Goal: Browse casually: Explore the website without a specific task or goal

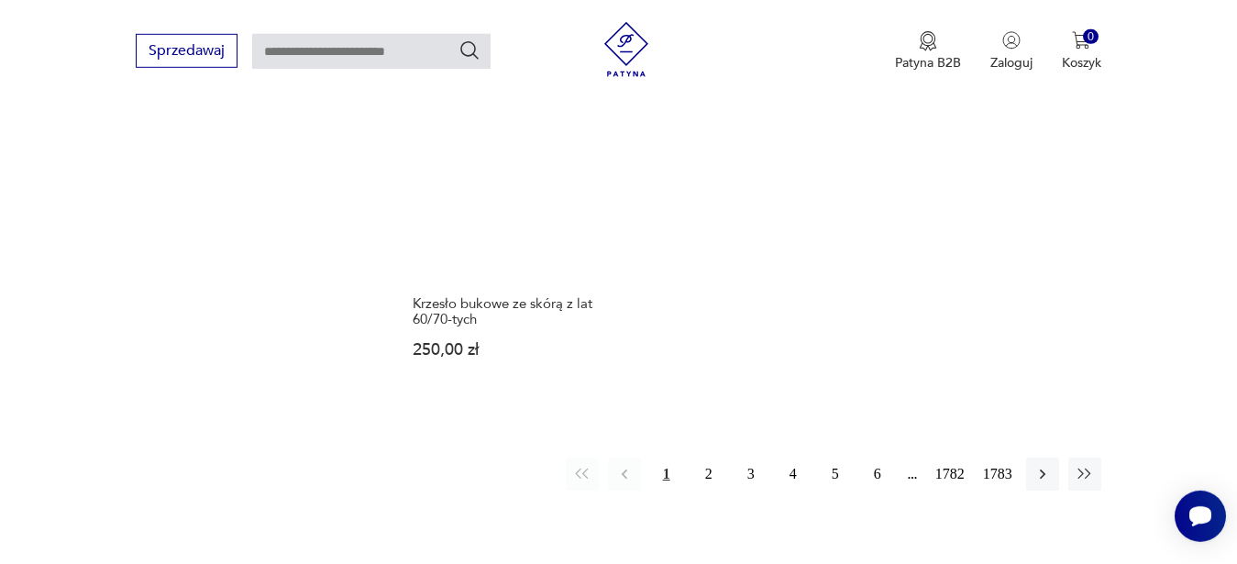
scroll to position [2374, 0]
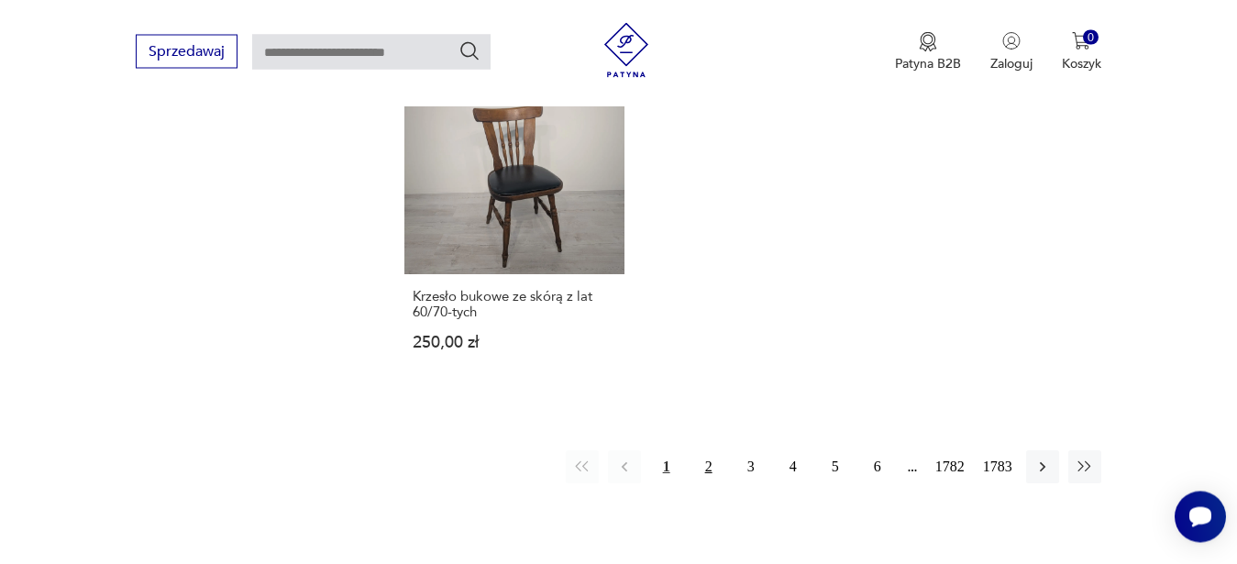
click at [706, 469] on button "2" at bounding box center [708, 466] width 33 height 33
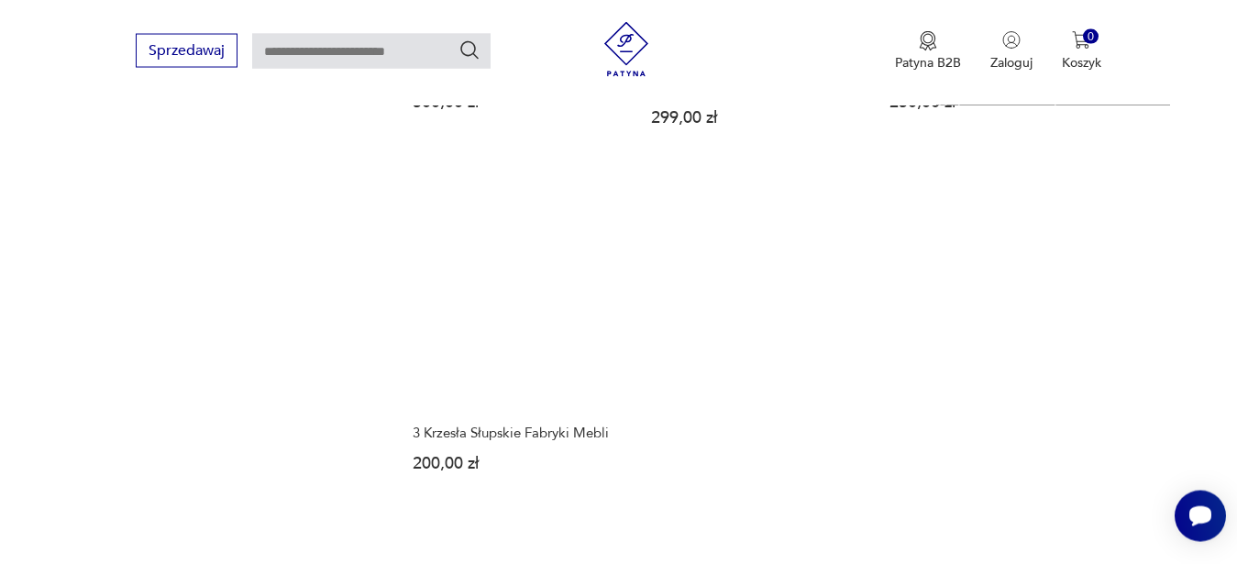
scroll to position [2390, 0]
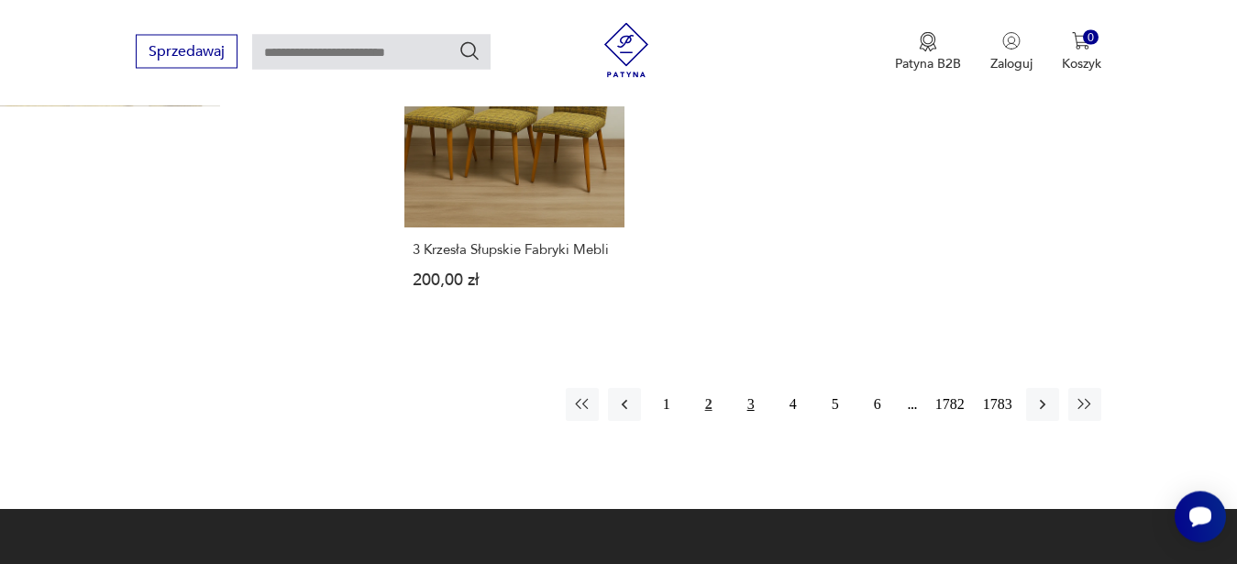
click at [749, 388] on button "3" at bounding box center [750, 404] width 33 height 33
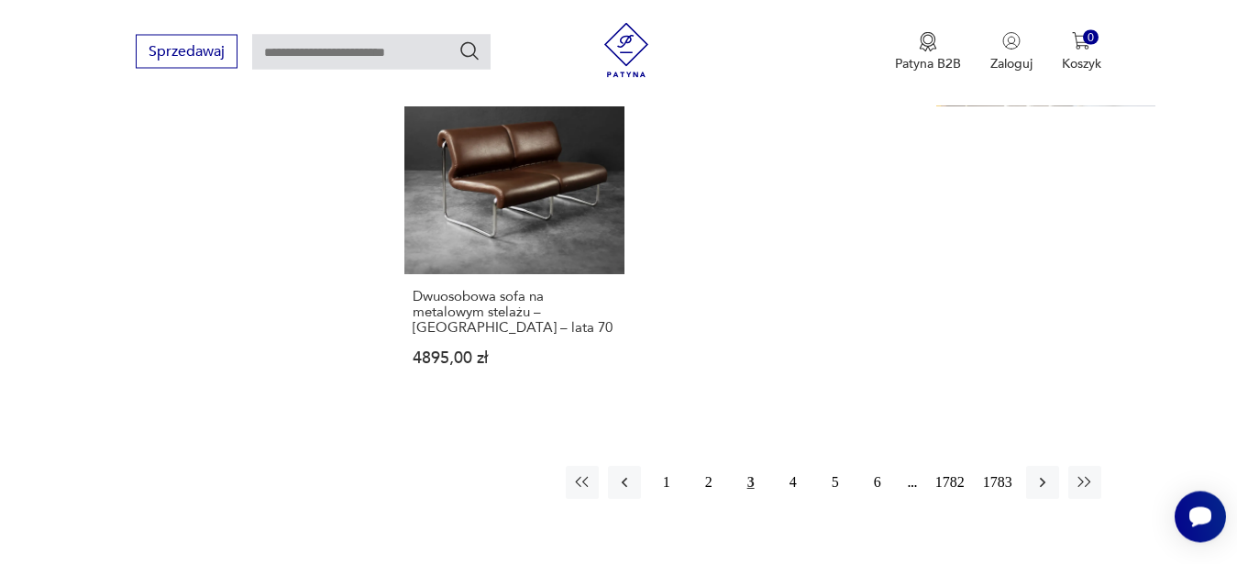
scroll to position [2436, 0]
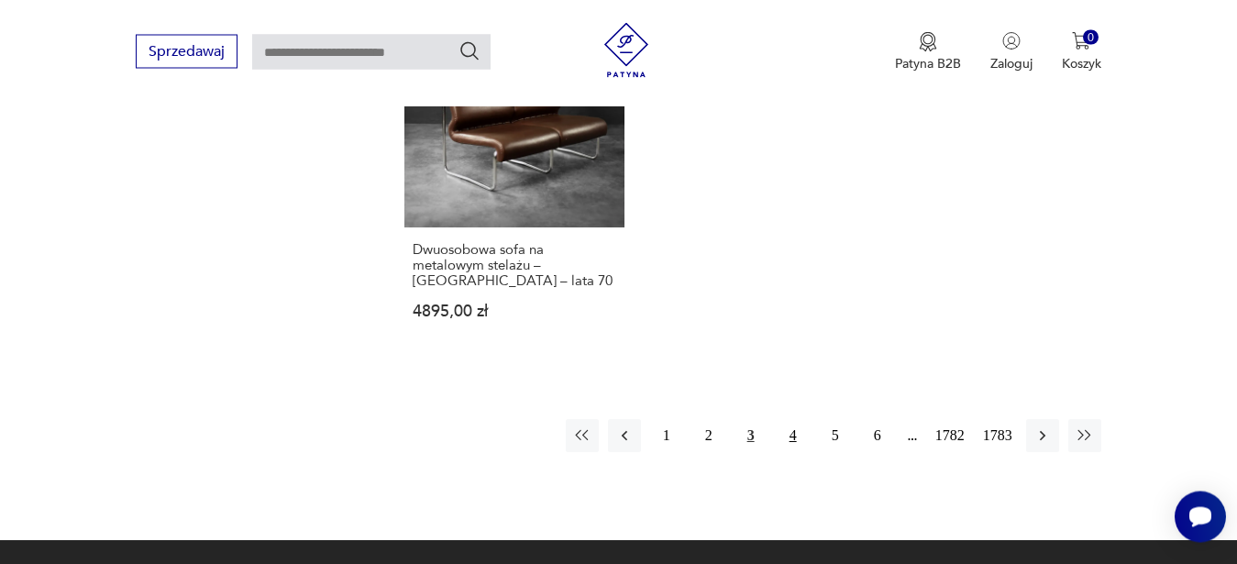
click at [791, 435] on button "4" at bounding box center [793, 435] width 33 height 33
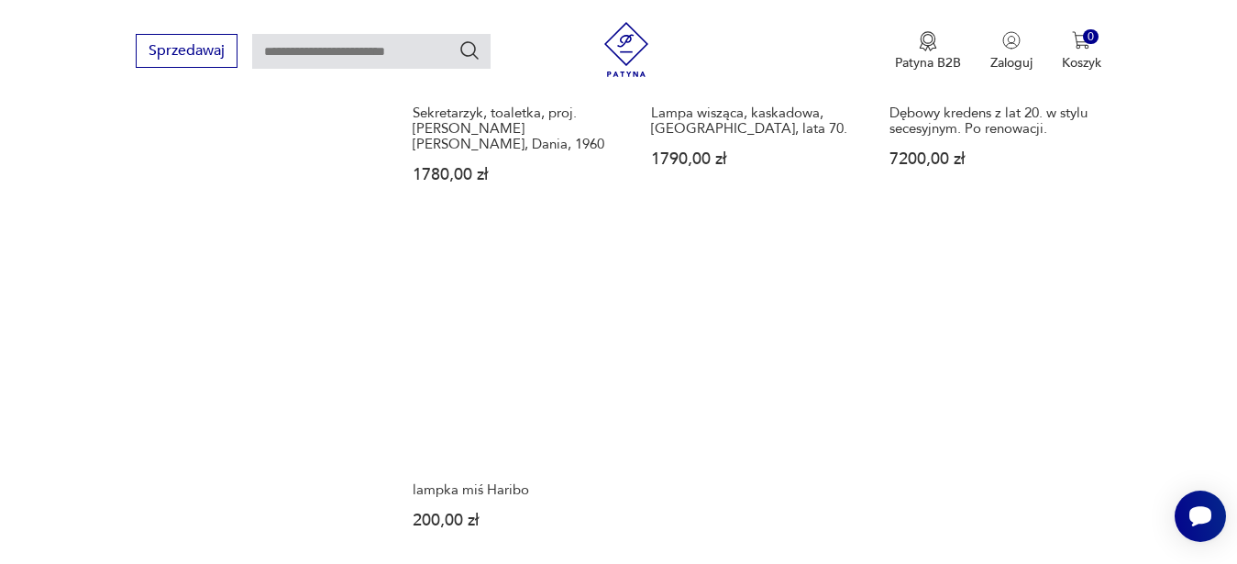
scroll to position [2203, 0]
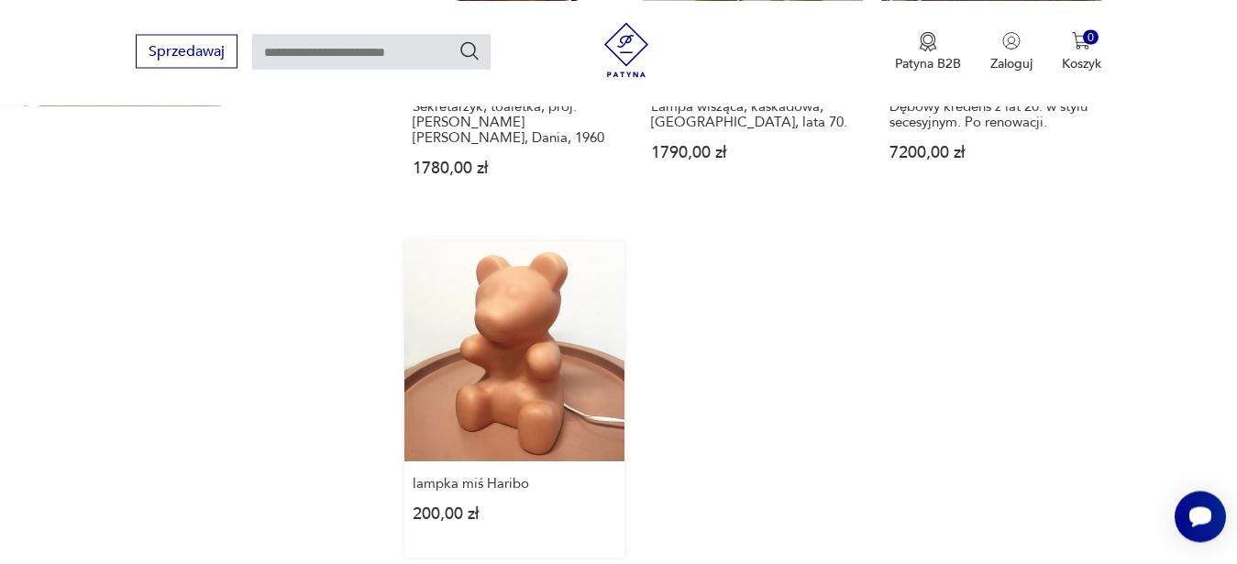
click at [505, 357] on link "lampka miś Haribo 200,00 zł" at bounding box center [514, 399] width 220 height 316
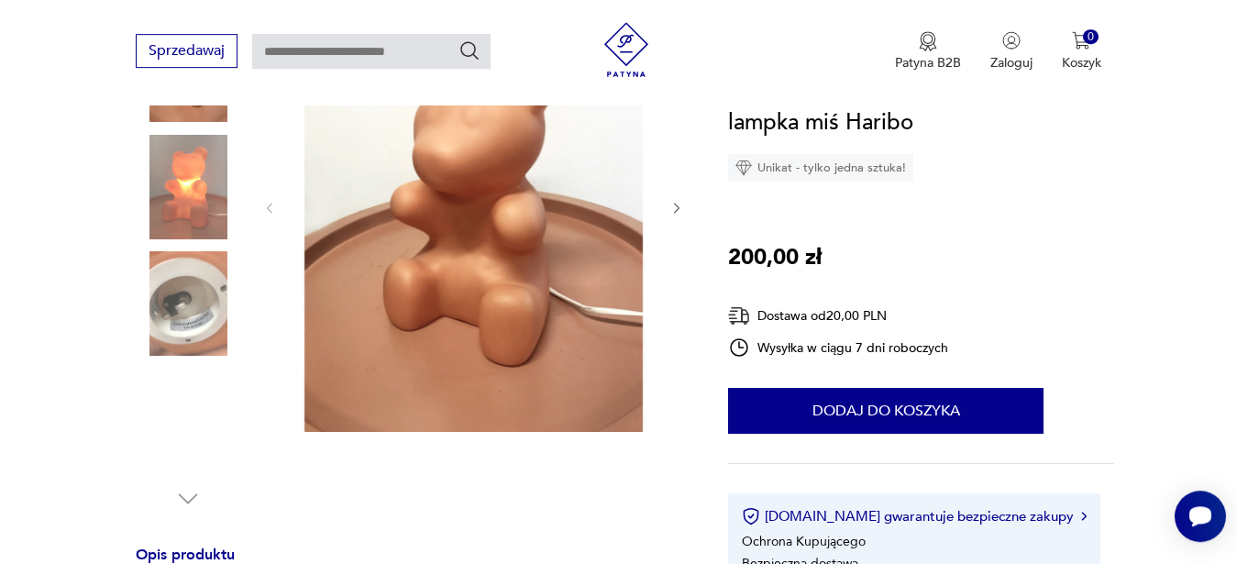
scroll to position [327, 0]
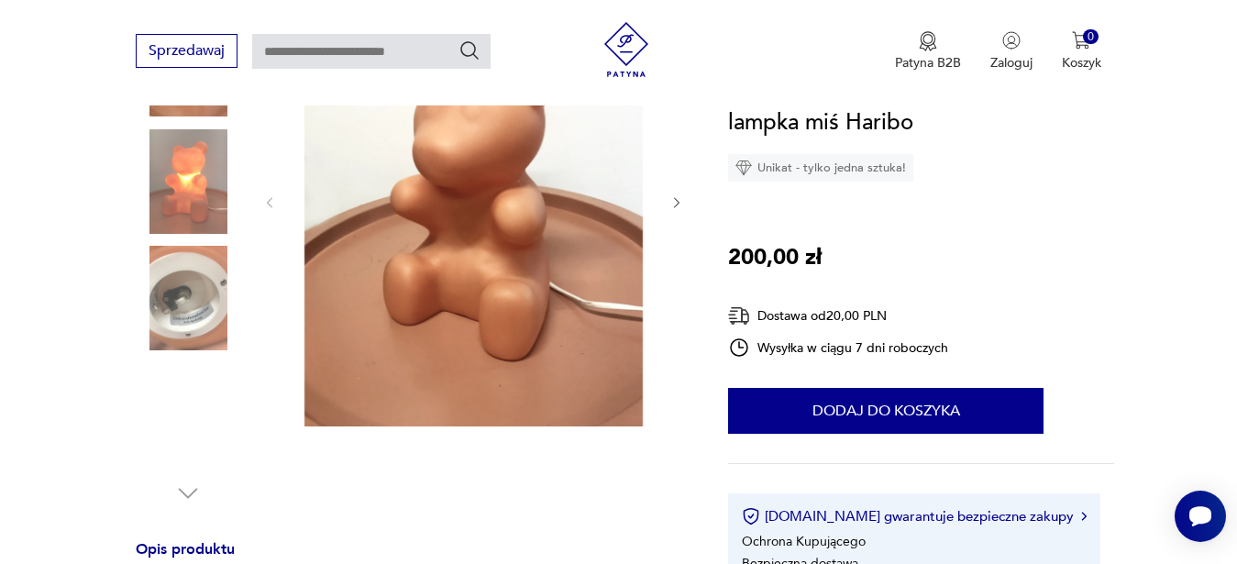
click at [209, 185] on img at bounding box center [188, 181] width 105 height 105
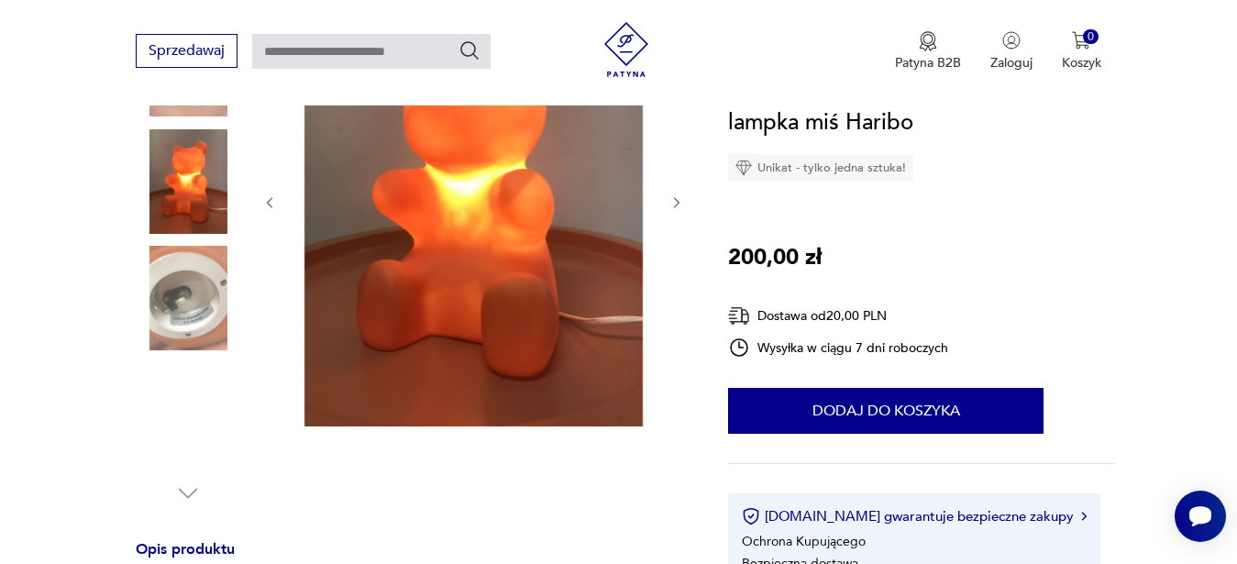
click at [677, 217] on div at bounding box center [473, 202] width 422 height 455
click at [677, 212] on div at bounding box center [473, 202] width 422 height 455
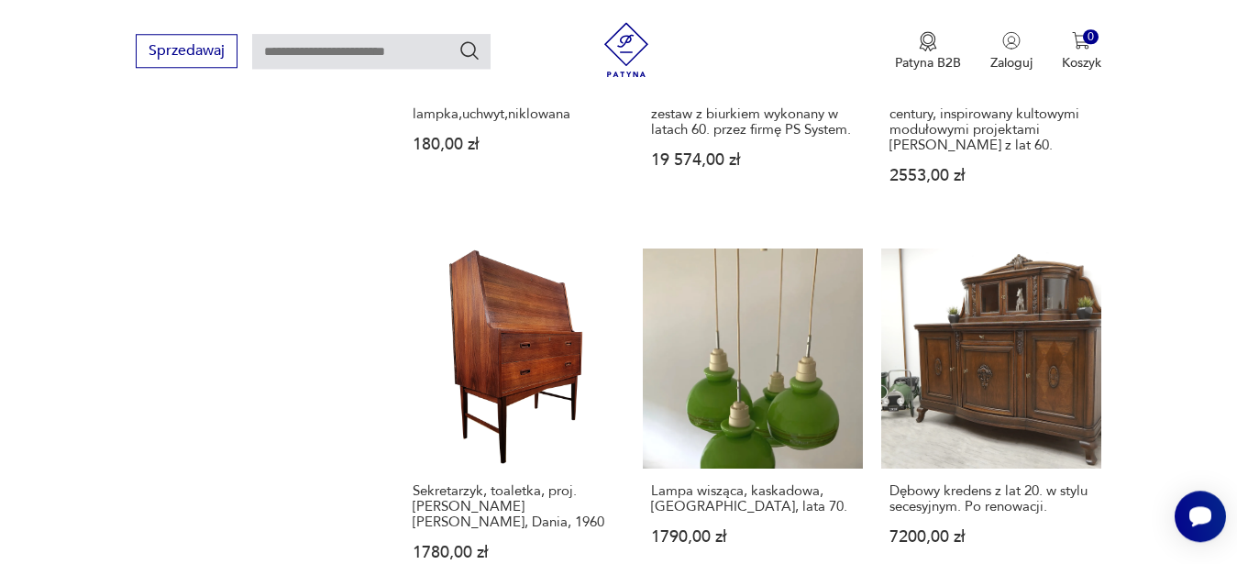
scroll to position [1891, 0]
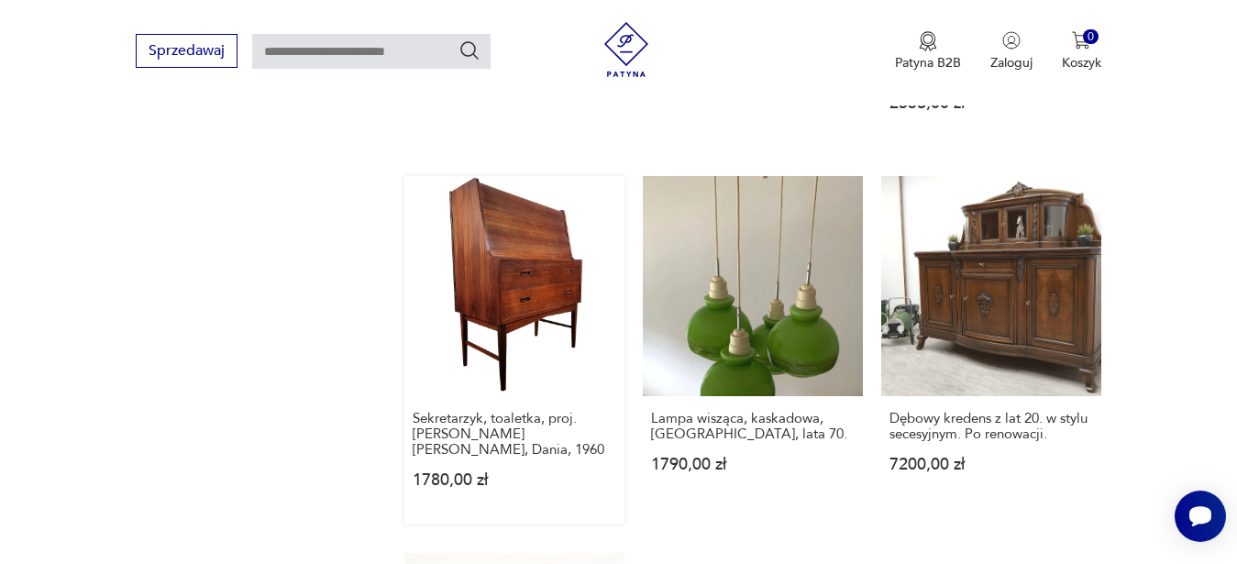
click at [479, 287] on link "Sekretarzyk, toaletka, proj. [PERSON_NAME] [PERSON_NAME], Dania, 1960 1780,00 zł" at bounding box center [514, 350] width 220 height 348
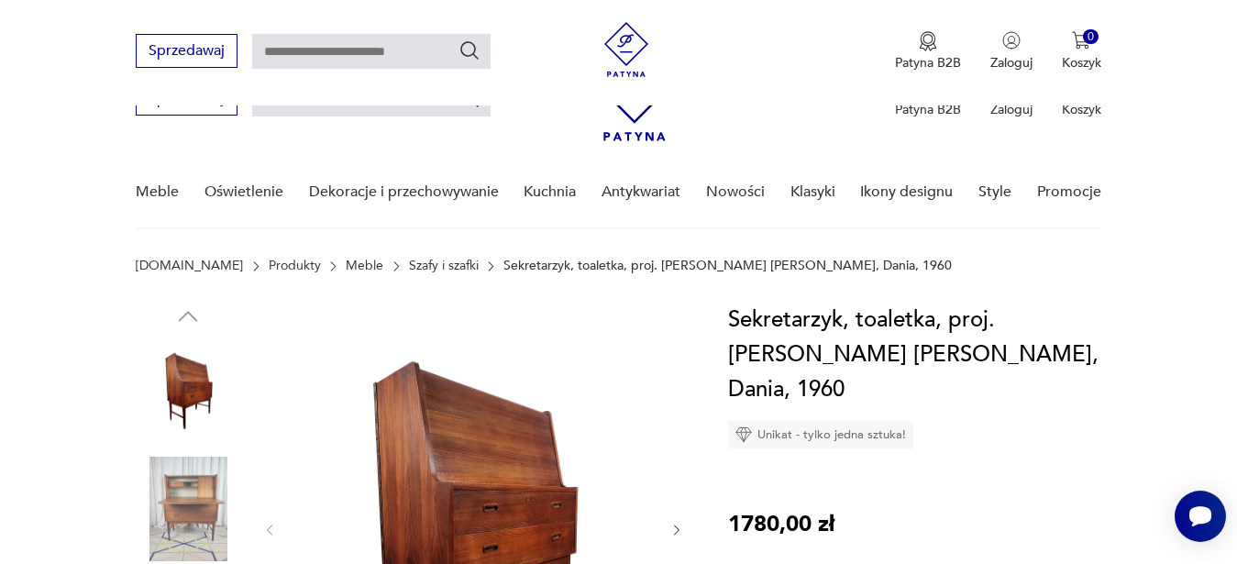
scroll to position [533, 0]
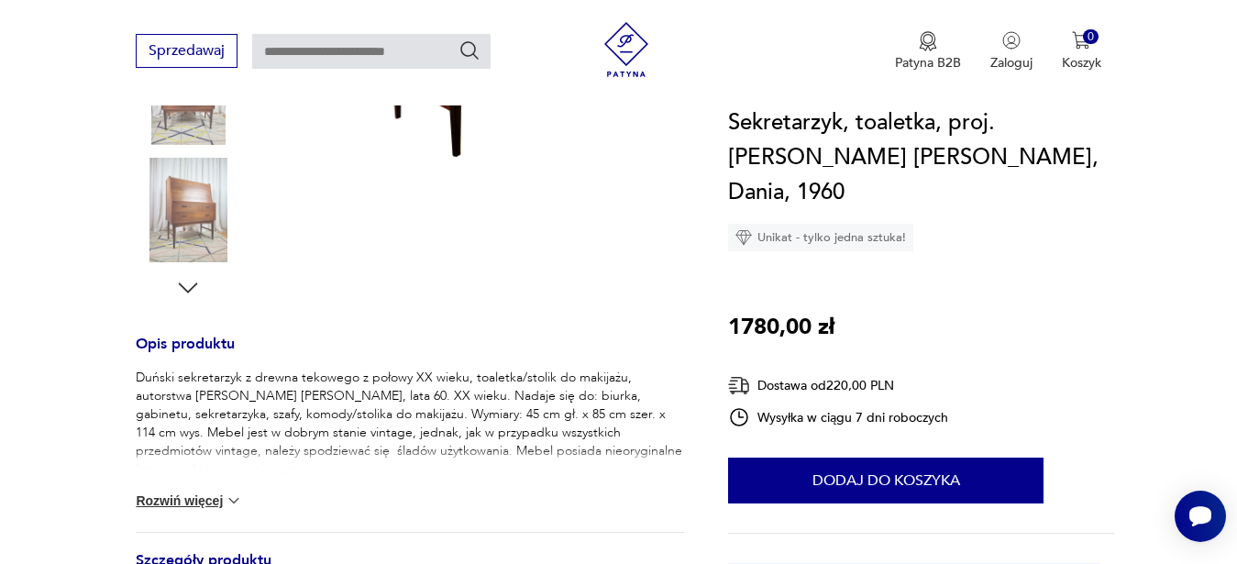
click at [156, 500] on button "Rozwiń więcej" at bounding box center [189, 500] width 106 height 18
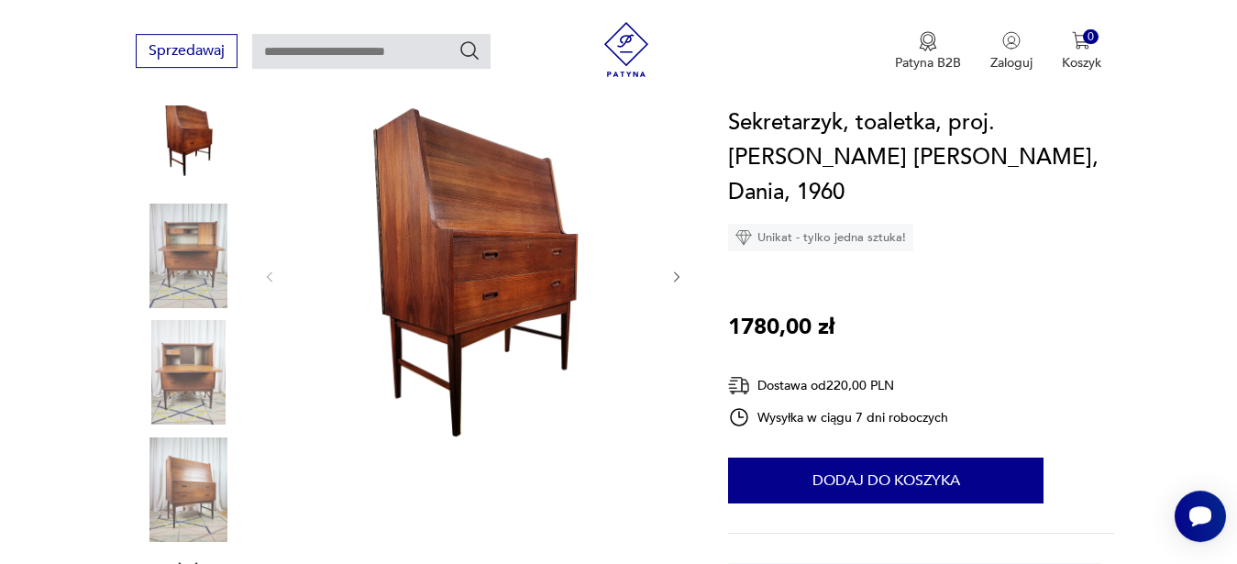
scroll to position [240, 0]
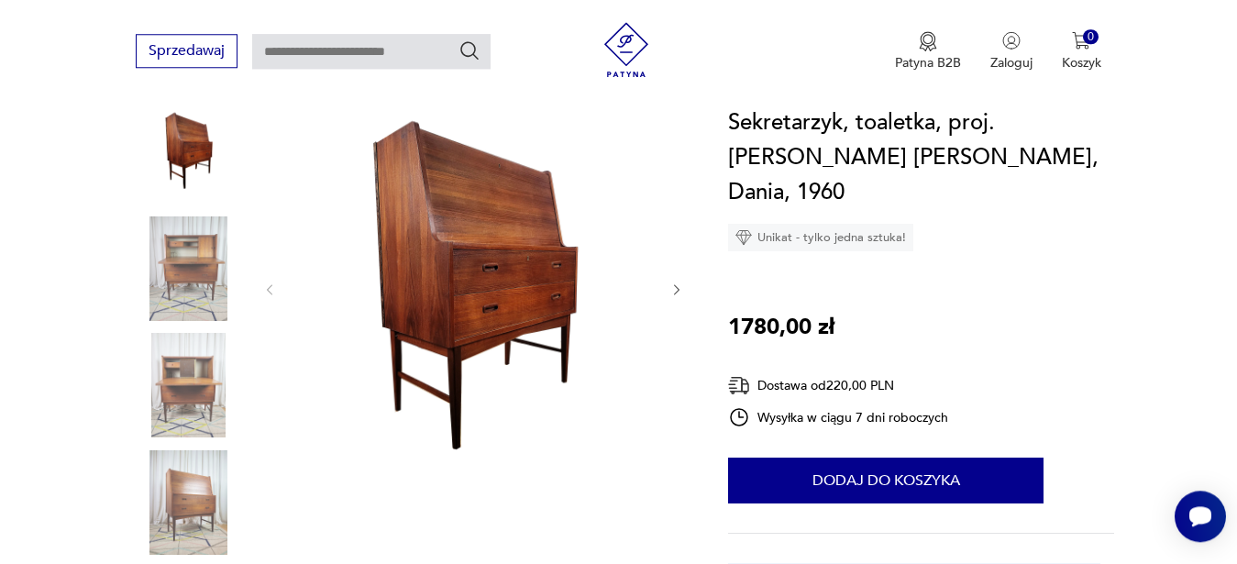
click at [582, 282] on img at bounding box center [473, 287] width 354 height 451
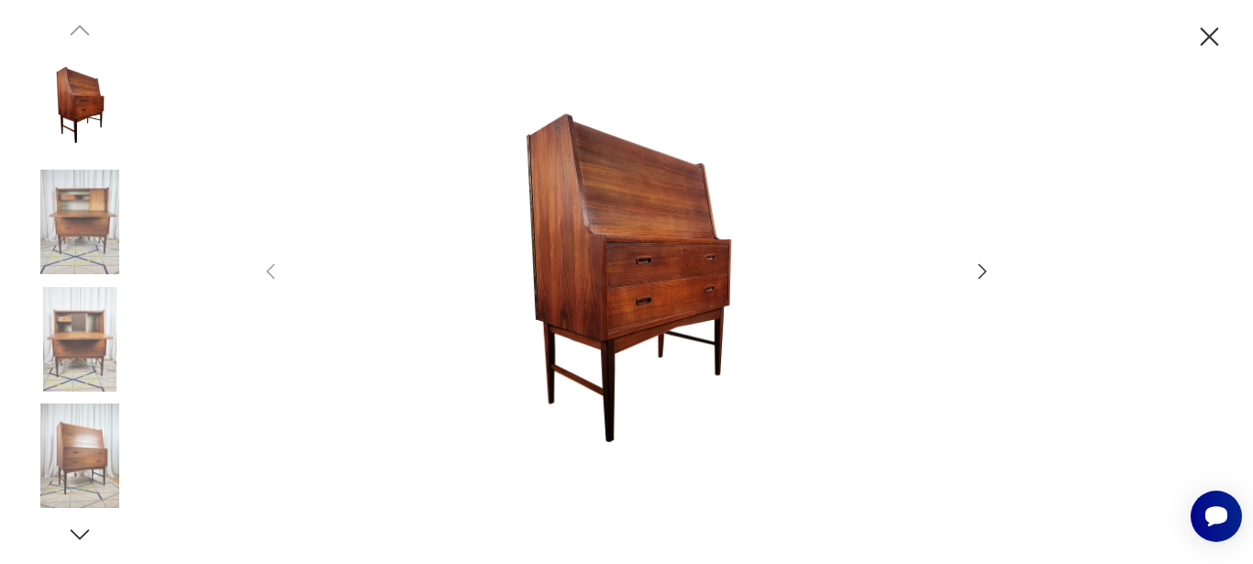
click at [988, 277] on icon "button" at bounding box center [982, 271] width 22 height 22
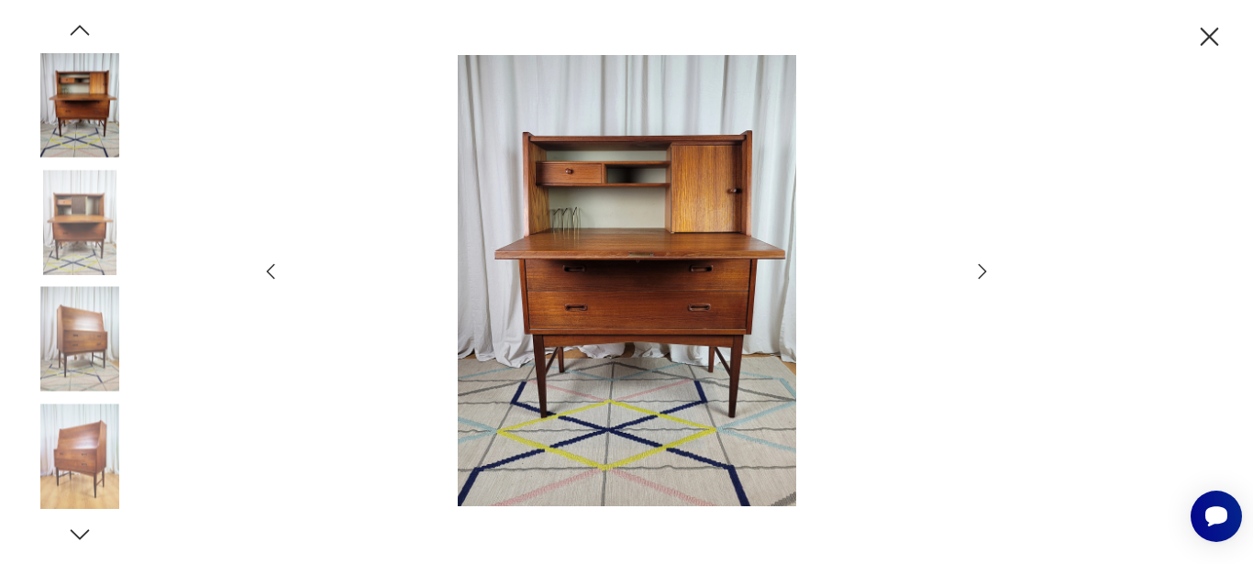
click at [988, 277] on icon "button" at bounding box center [982, 271] width 22 height 22
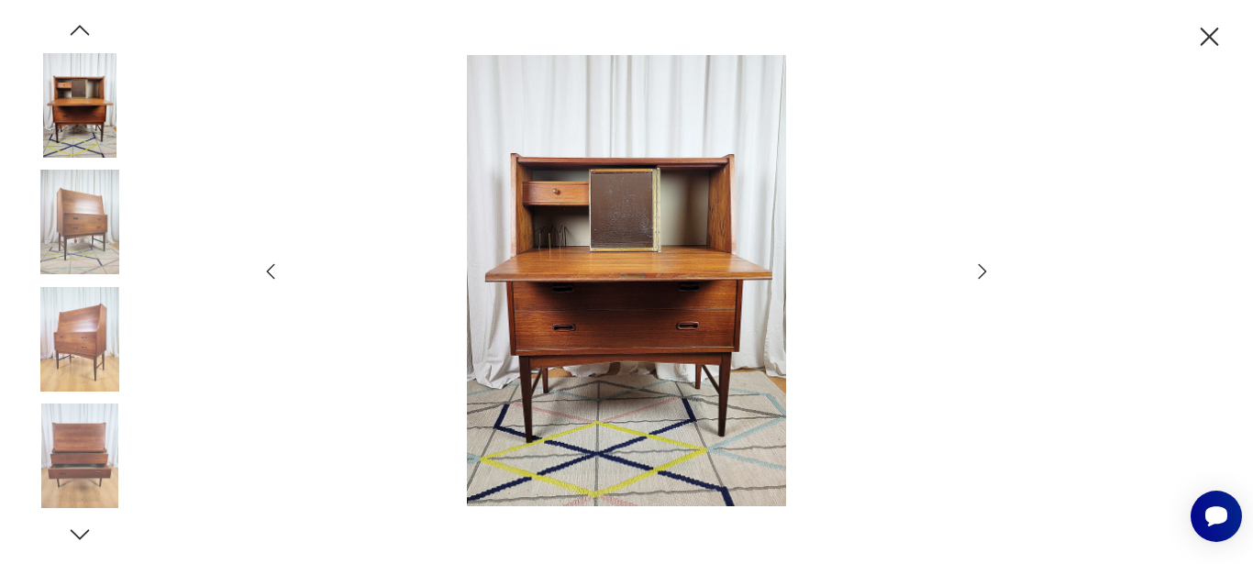
click at [104, 86] on img at bounding box center [80, 105] width 105 height 105
click at [274, 287] on div at bounding box center [626, 282] width 734 height 455
click at [274, 275] on icon "button" at bounding box center [270, 271] width 22 height 22
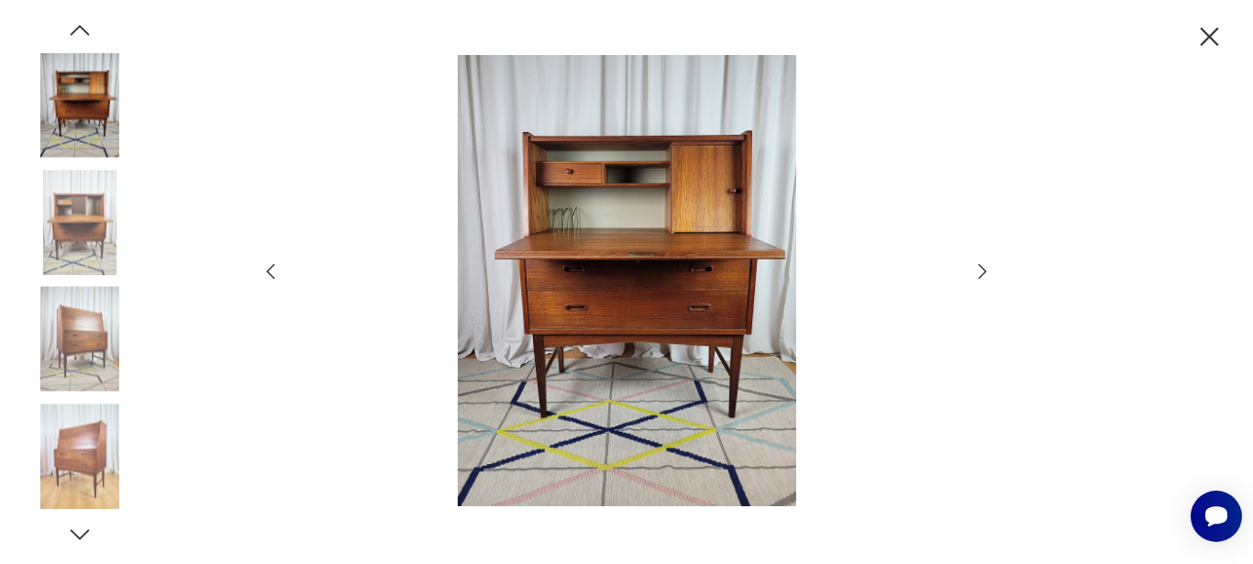
click at [987, 278] on icon "button" at bounding box center [982, 271] width 22 height 22
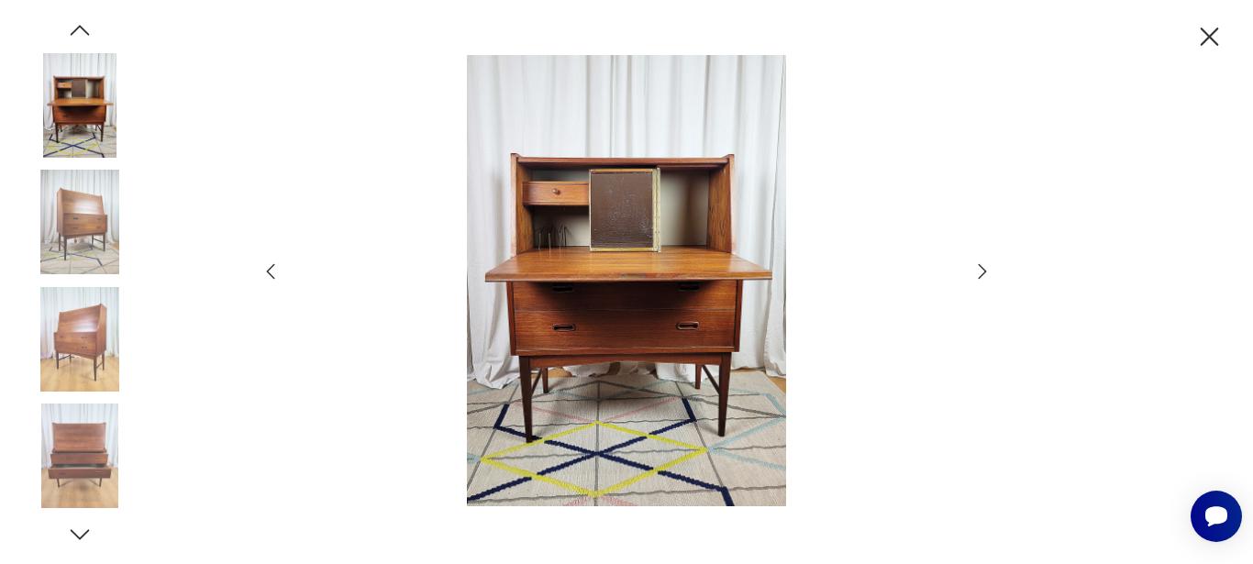
click at [987, 278] on icon "button" at bounding box center [982, 271] width 22 height 22
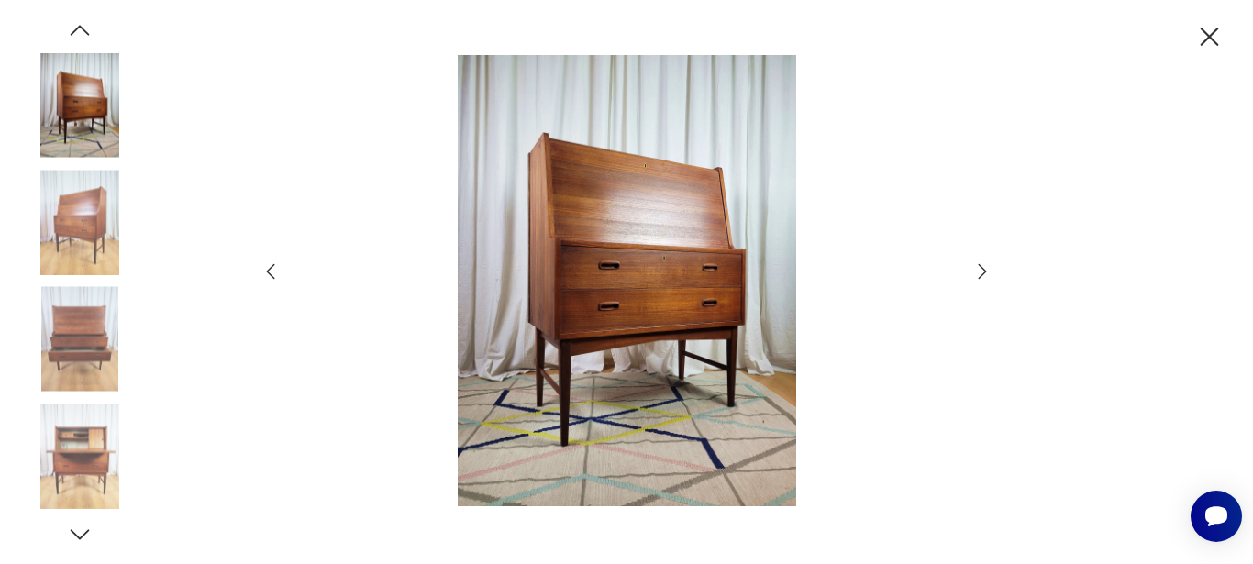
click at [987, 278] on icon "button" at bounding box center [982, 271] width 22 height 22
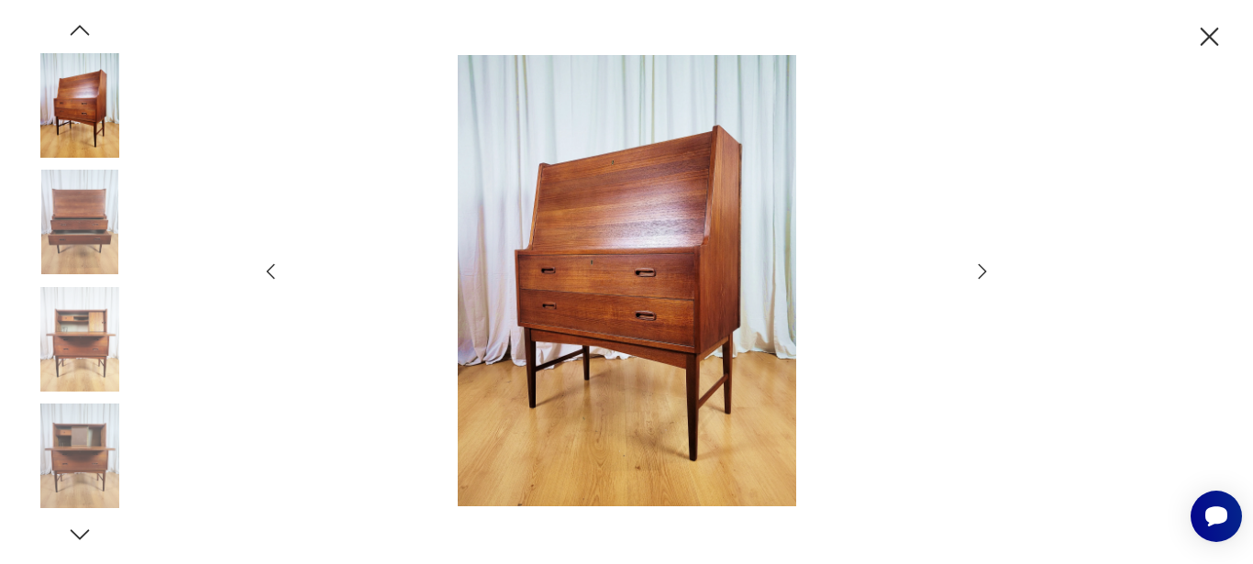
click at [987, 279] on icon "button" at bounding box center [982, 271] width 22 height 22
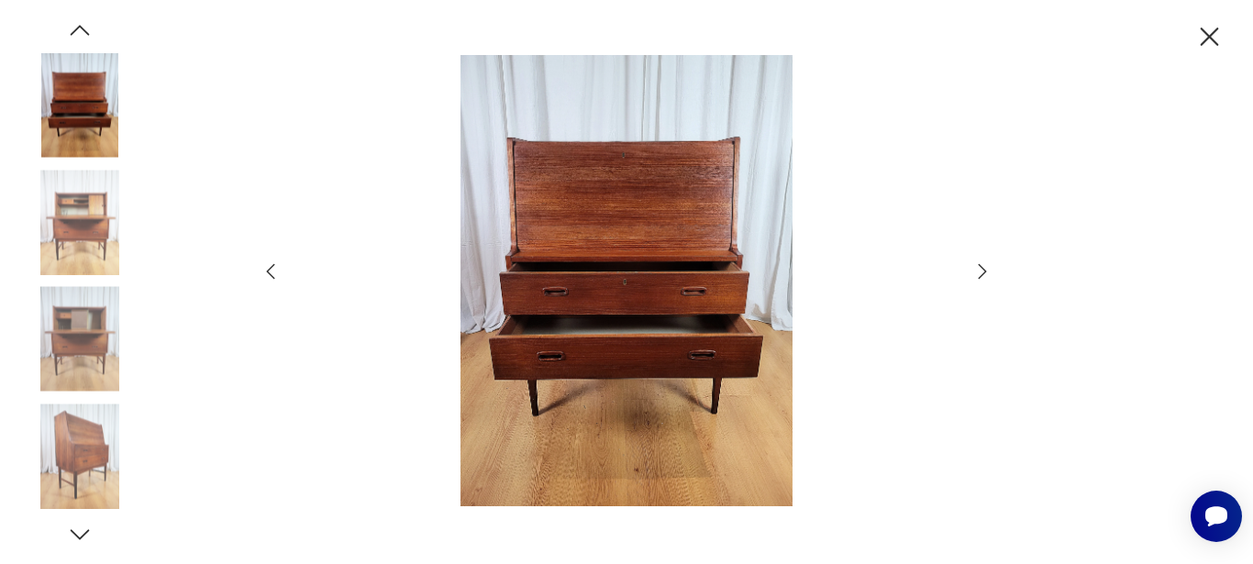
click at [987, 279] on icon "button" at bounding box center [982, 271] width 22 height 22
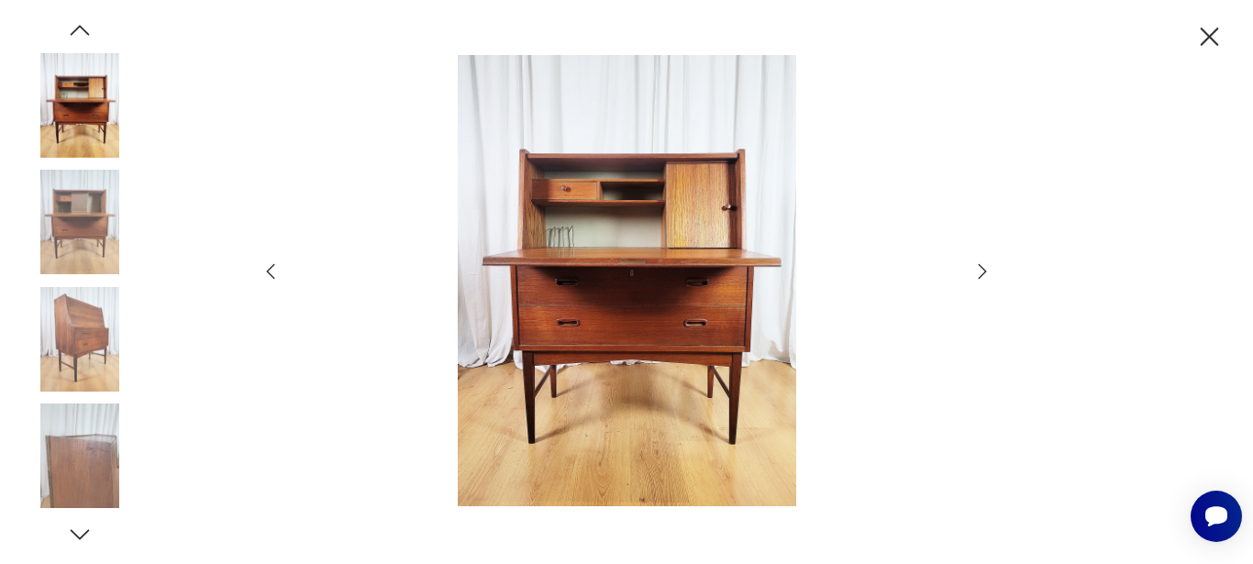
click at [986, 279] on icon "button" at bounding box center [982, 271] width 22 height 22
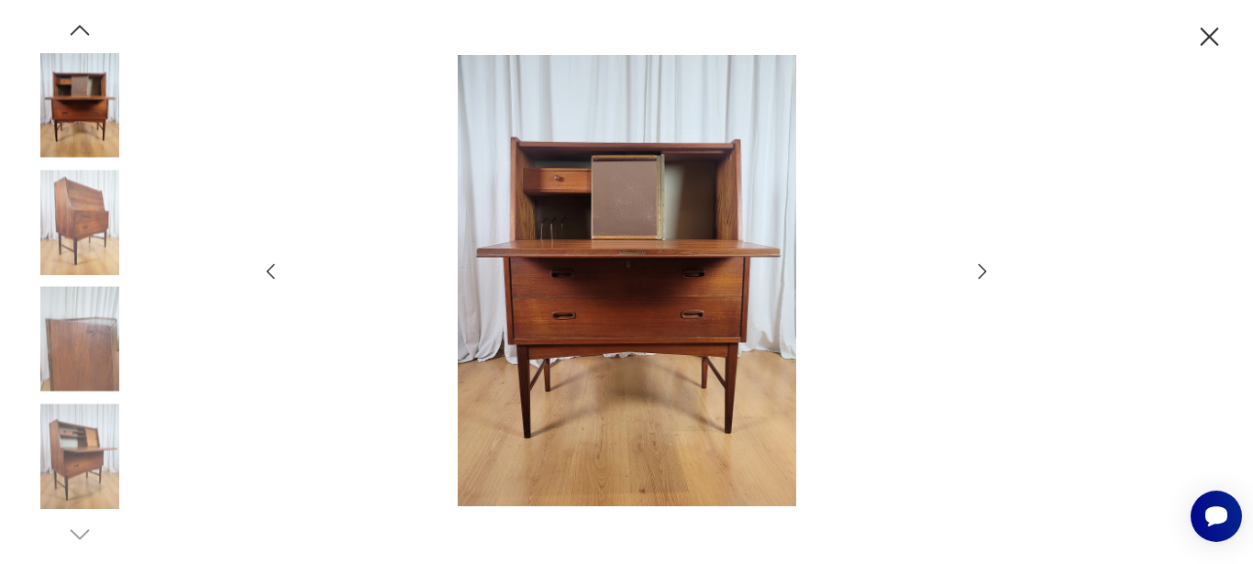
click at [986, 279] on icon "button" at bounding box center [982, 271] width 22 height 22
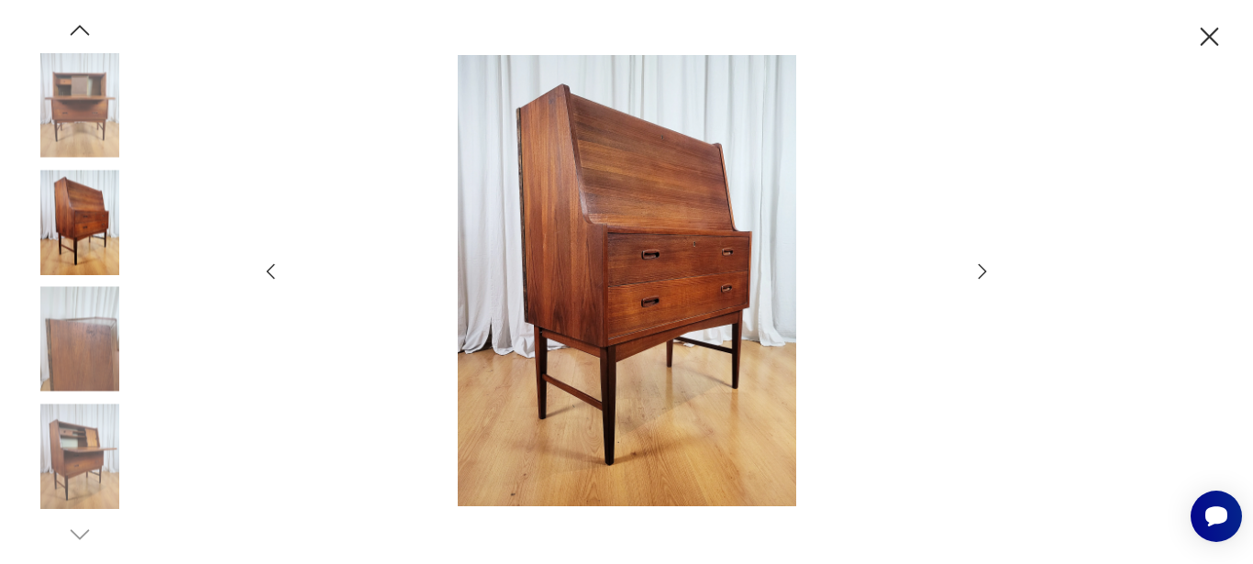
click at [983, 279] on icon "button" at bounding box center [982, 271] width 22 height 22
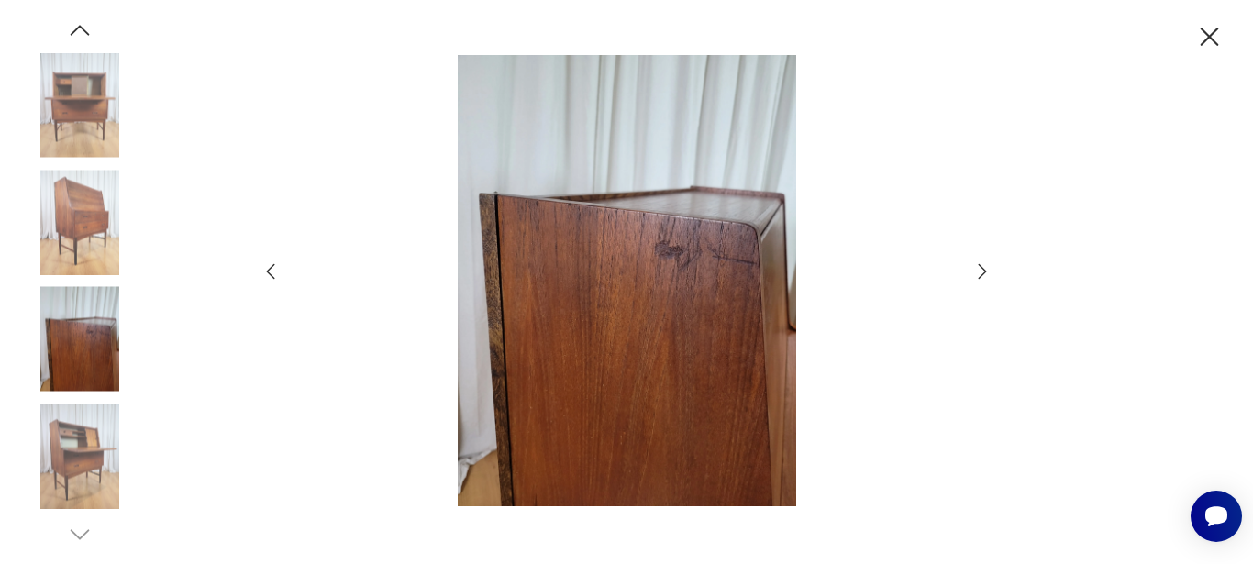
click at [982, 279] on icon "button" at bounding box center [982, 271] width 22 height 22
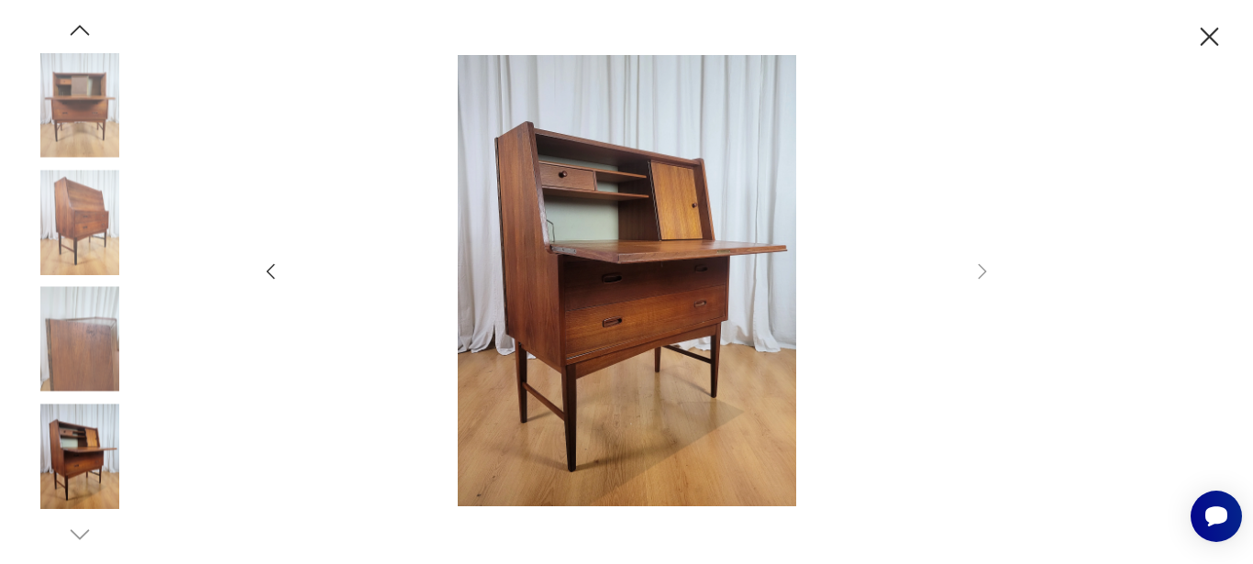
click at [1223, 43] on icon "button" at bounding box center [1209, 37] width 32 height 32
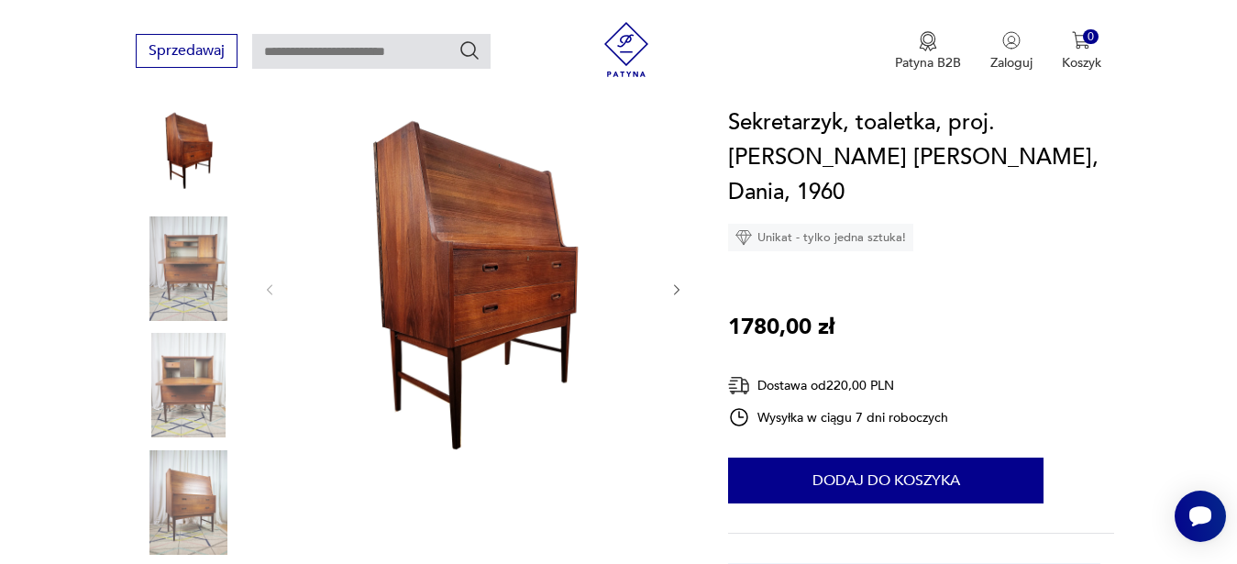
click at [671, 291] on icon "button" at bounding box center [677, 290] width 16 height 16
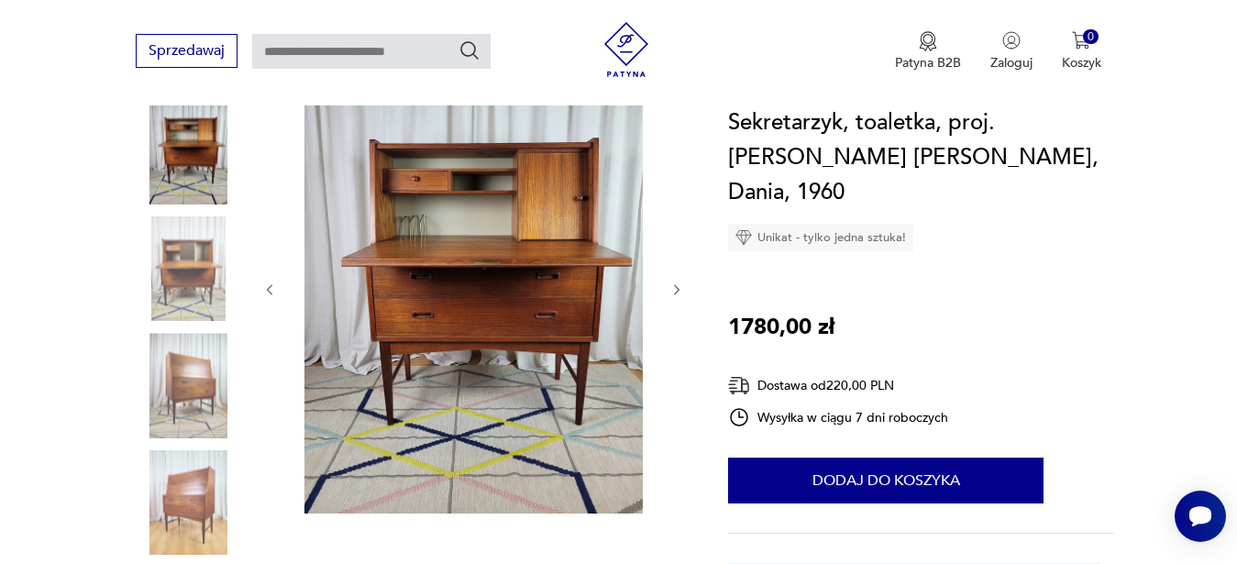
click at [671, 291] on icon "button" at bounding box center [677, 290] width 16 height 16
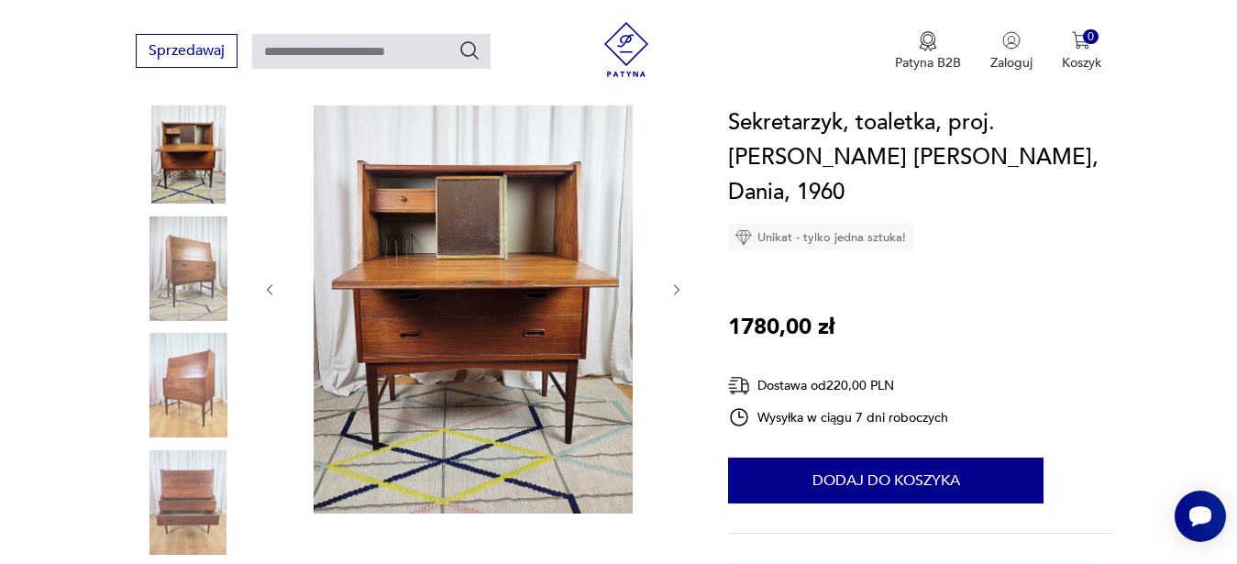
click at [671, 291] on icon "button" at bounding box center [677, 290] width 16 height 16
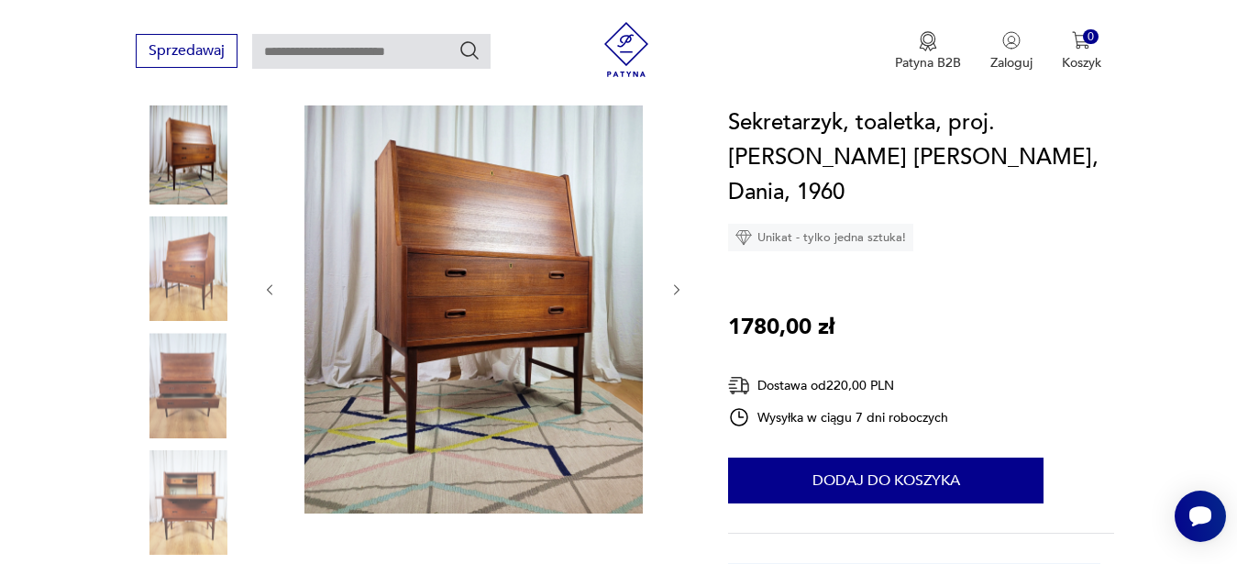
click at [671, 291] on icon "button" at bounding box center [677, 290] width 16 height 16
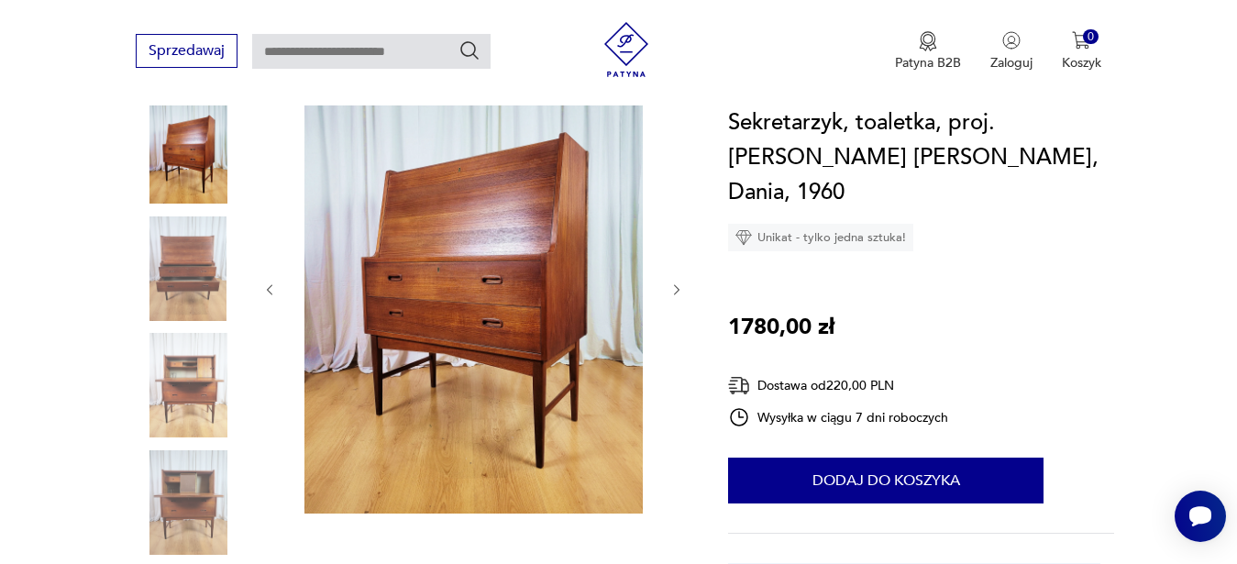
click at [671, 291] on icon "button" at bounding box center [677, 290] width 16 height 16
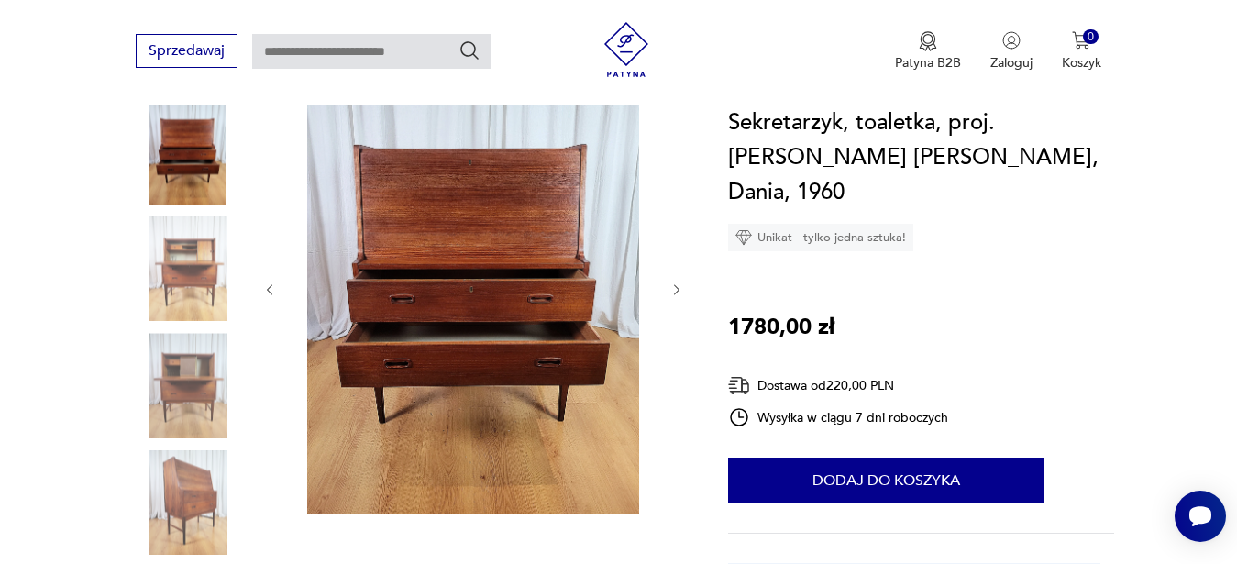
click at [671, 291] on icon "button" at bounding box center [677, 290] width 16 height 16
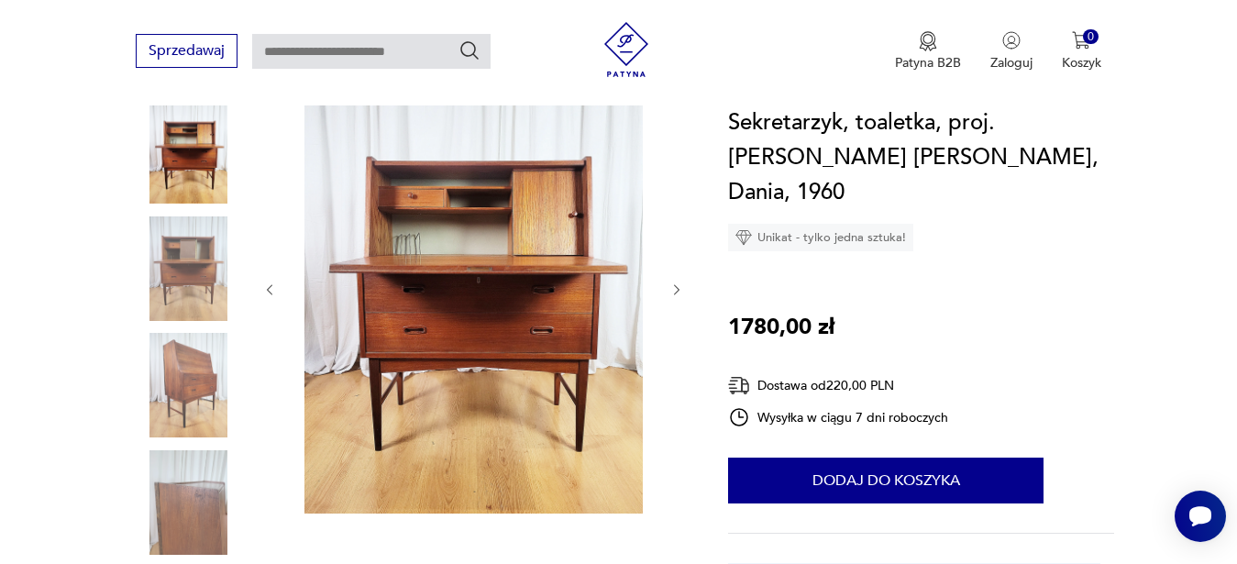
click at [671, 291] on icon "button" at bounding box center [677, 290] width 16 height 16
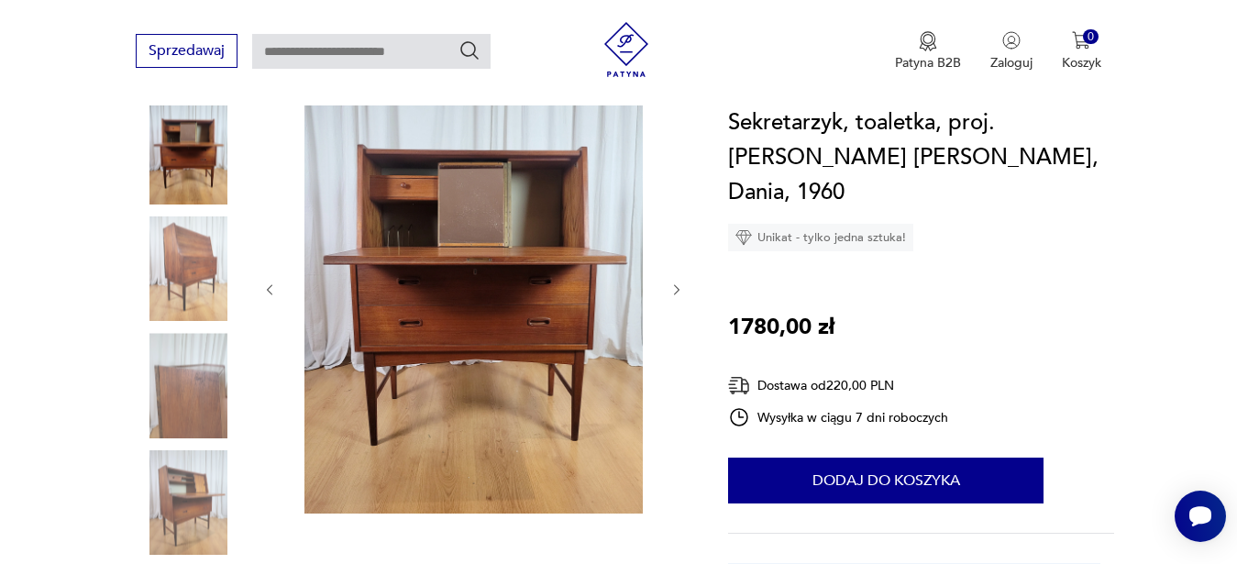
click at [671, 291] on icon "button" at bounding box center [677, 290] width 16 height 16
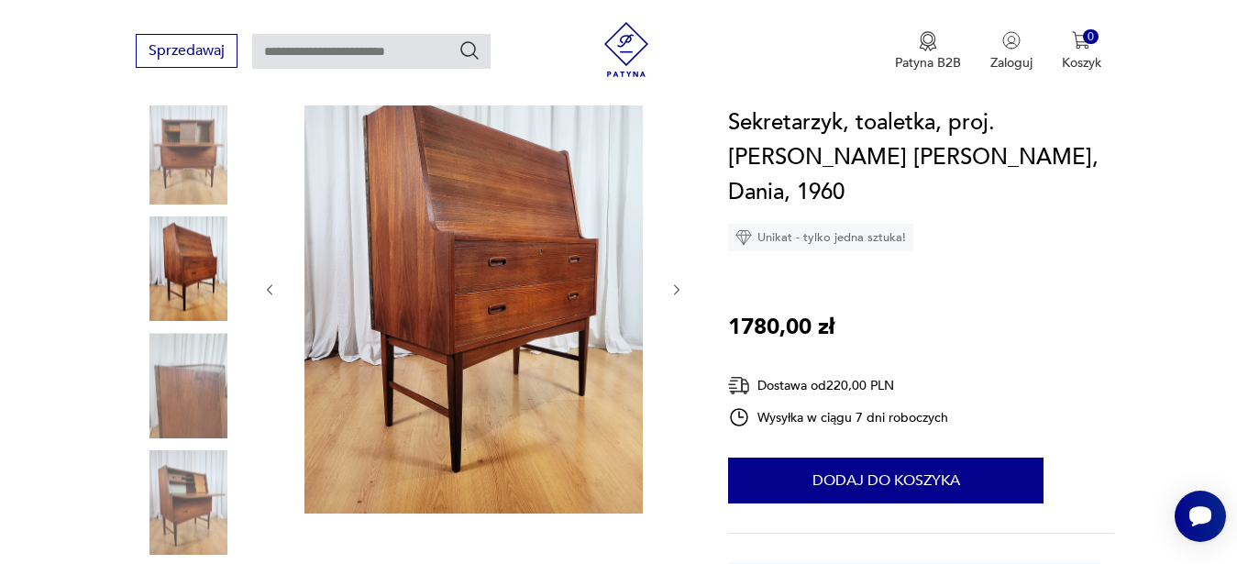
click at [671, 291] on icon "button" at bounding box center [677, 290] width 16 height 16
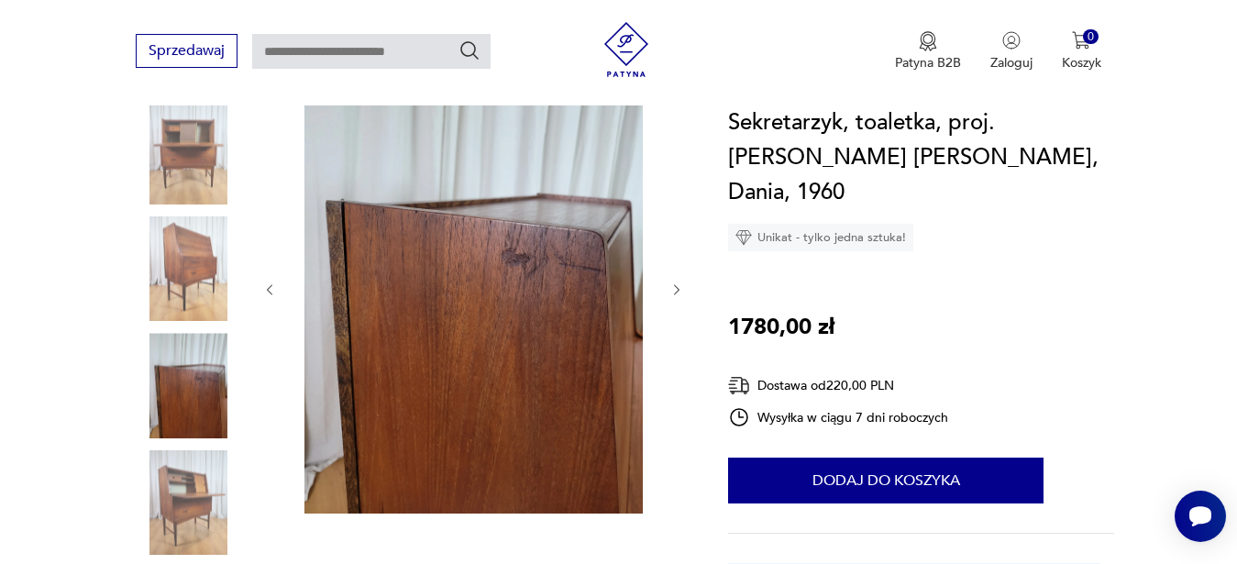
click at [671, 291] on icon "button" at bounding box center [677, 290] width 16 height 16
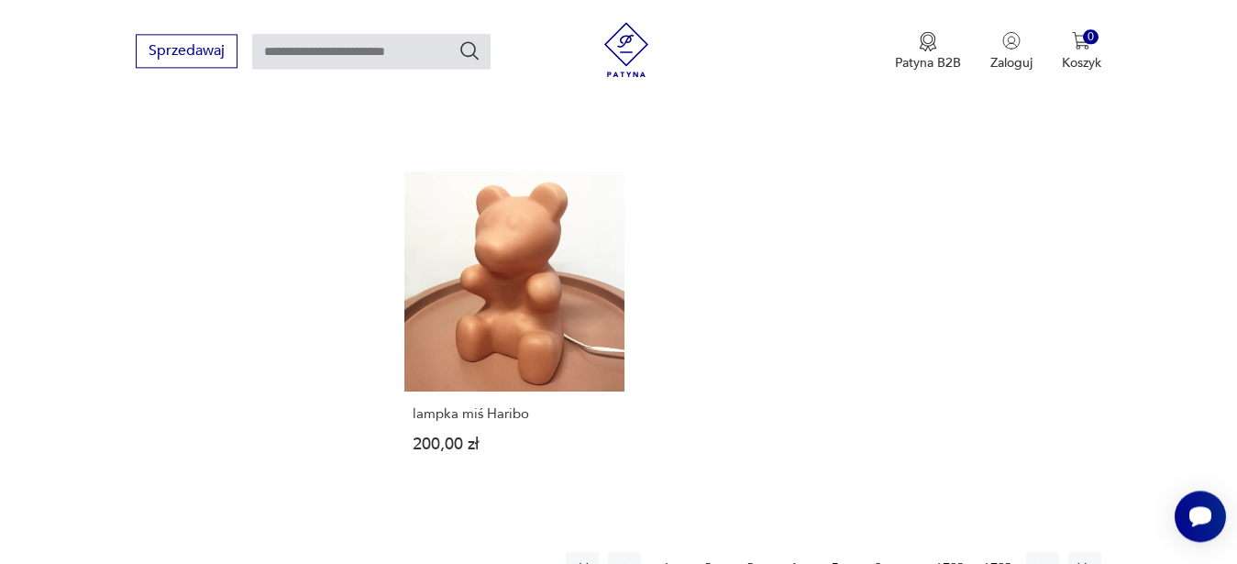
scroll to position [2320, 0]
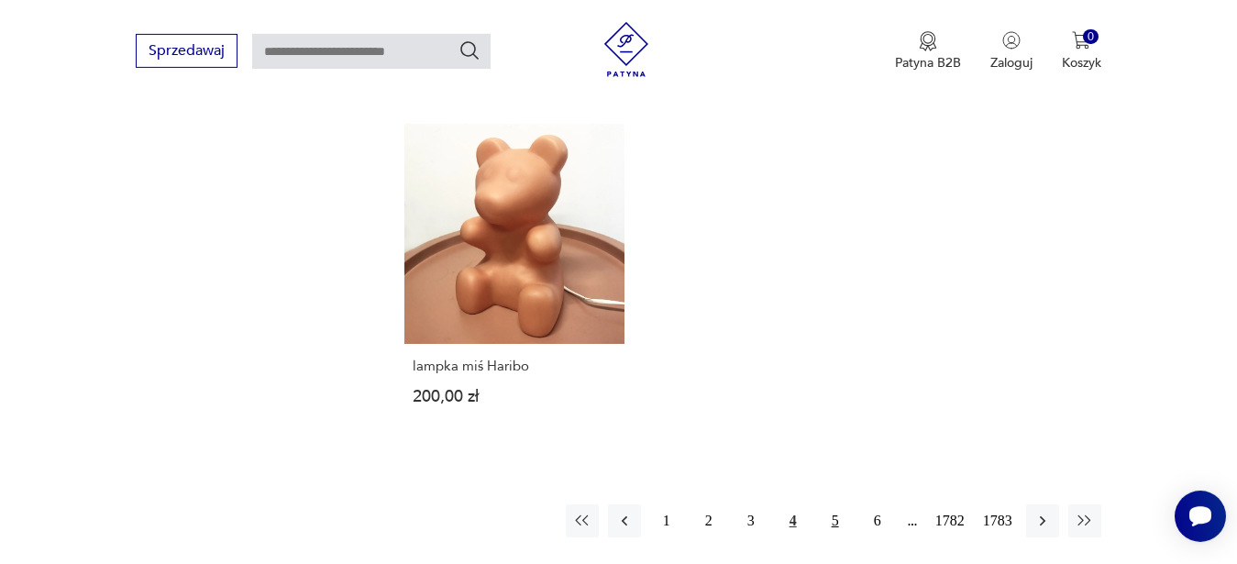
click at [832, 517] on button "5" at bounding box center [835, 520] width 33 height 33
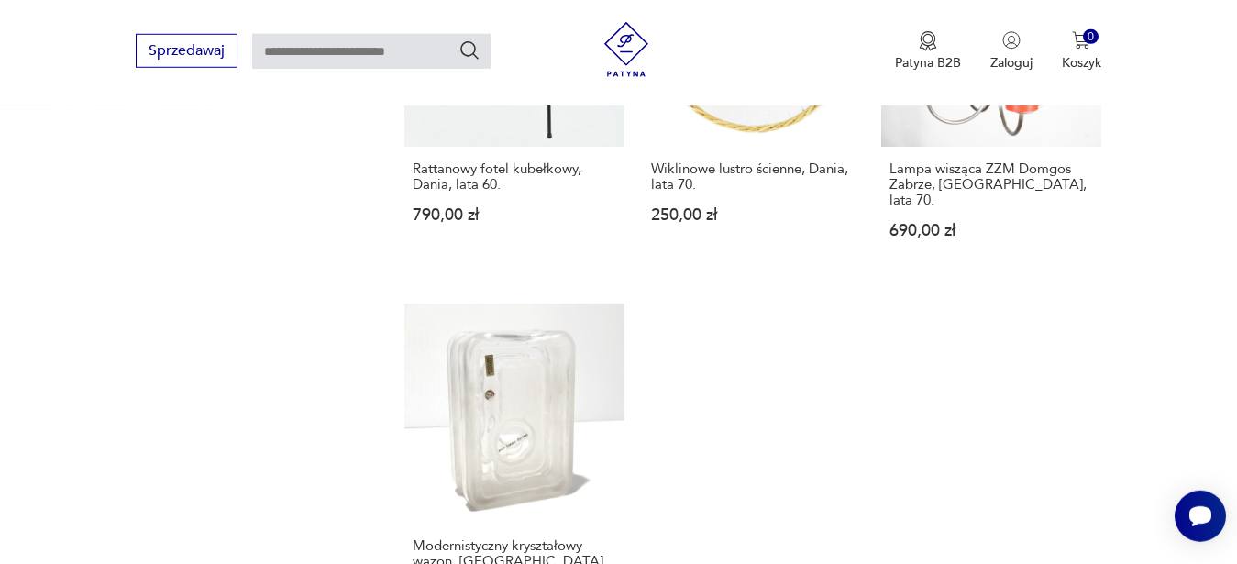
scroll to position [2190, 0]
